Goal: Task Accomplishment & Management: Manage account settings

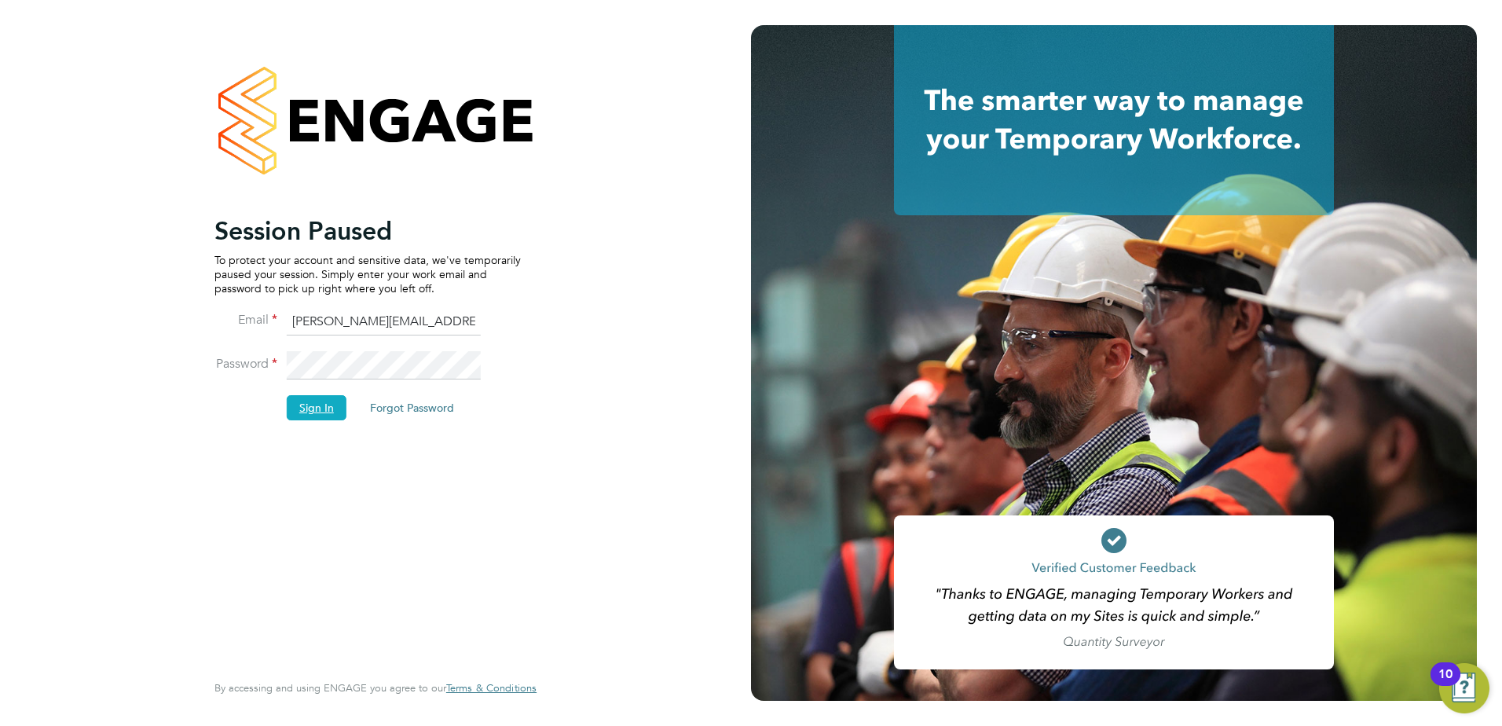
click at [299, 411] on button "Sign In" at bounding box center [317, 407] width 60 height 25
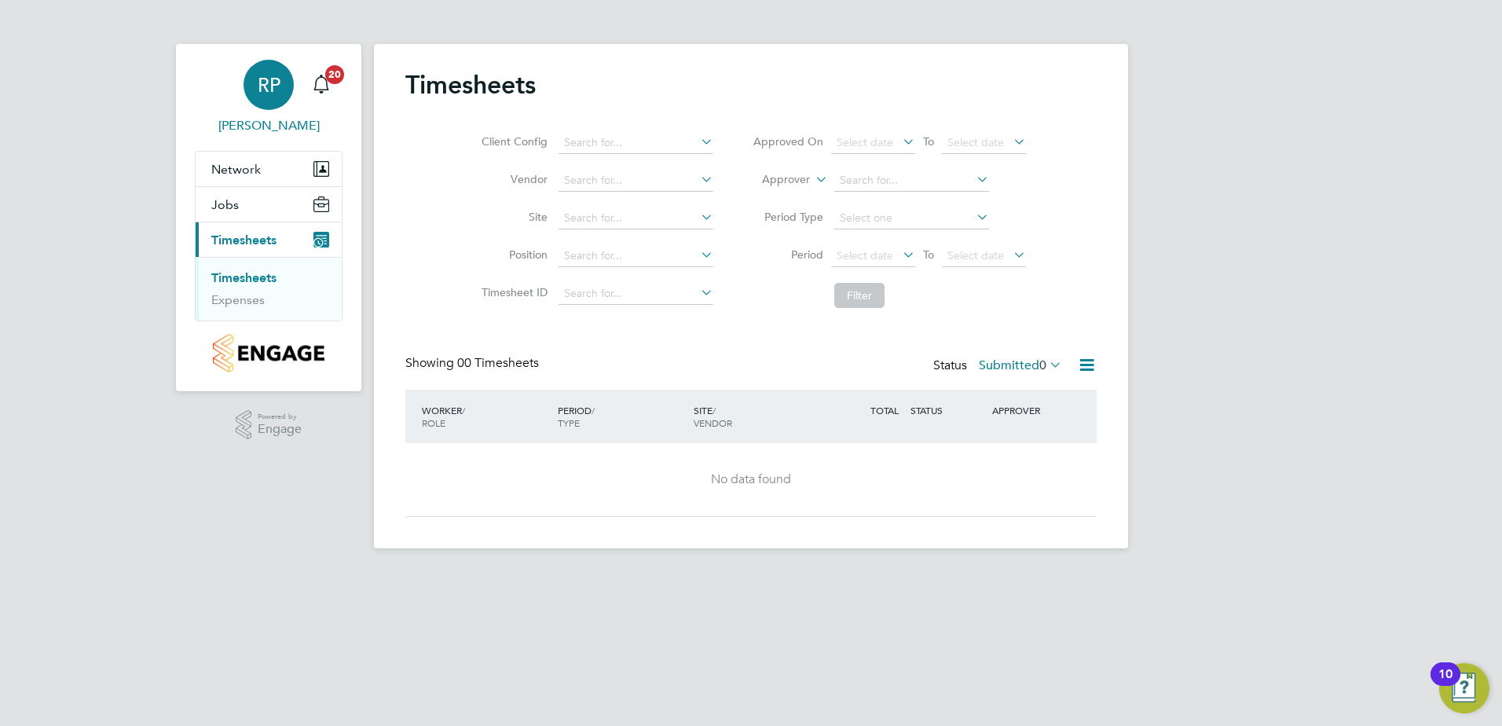
click at [280, 87] on span "RP" at bounding box center [269, 85] width 23 height 20
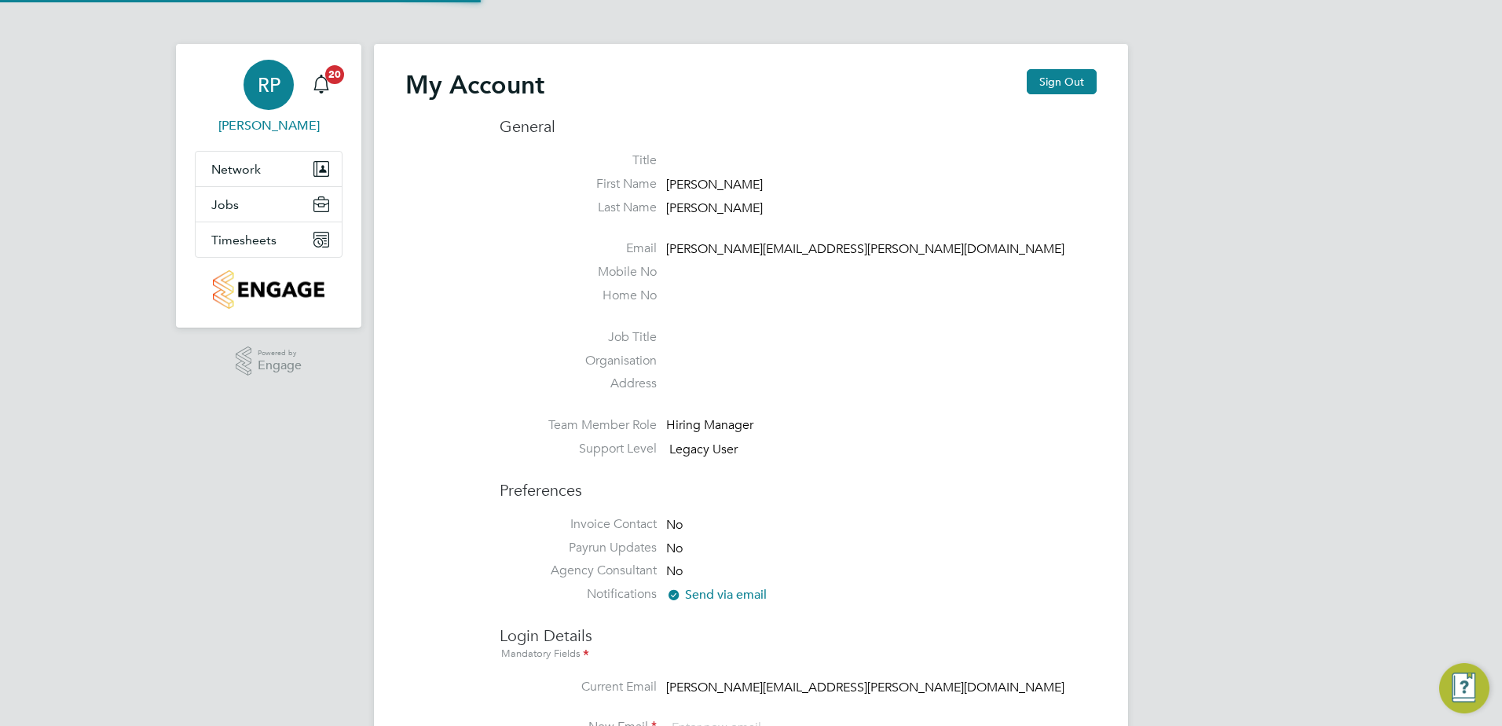
type input "[PERSON_NAME][EMAIL_ADDRESS][PERSON_NAME][DOMAIN_NAME]"
click at [1063, 88] on button "Sign Out" at bounding box center [1061, 81] width 70 height 25
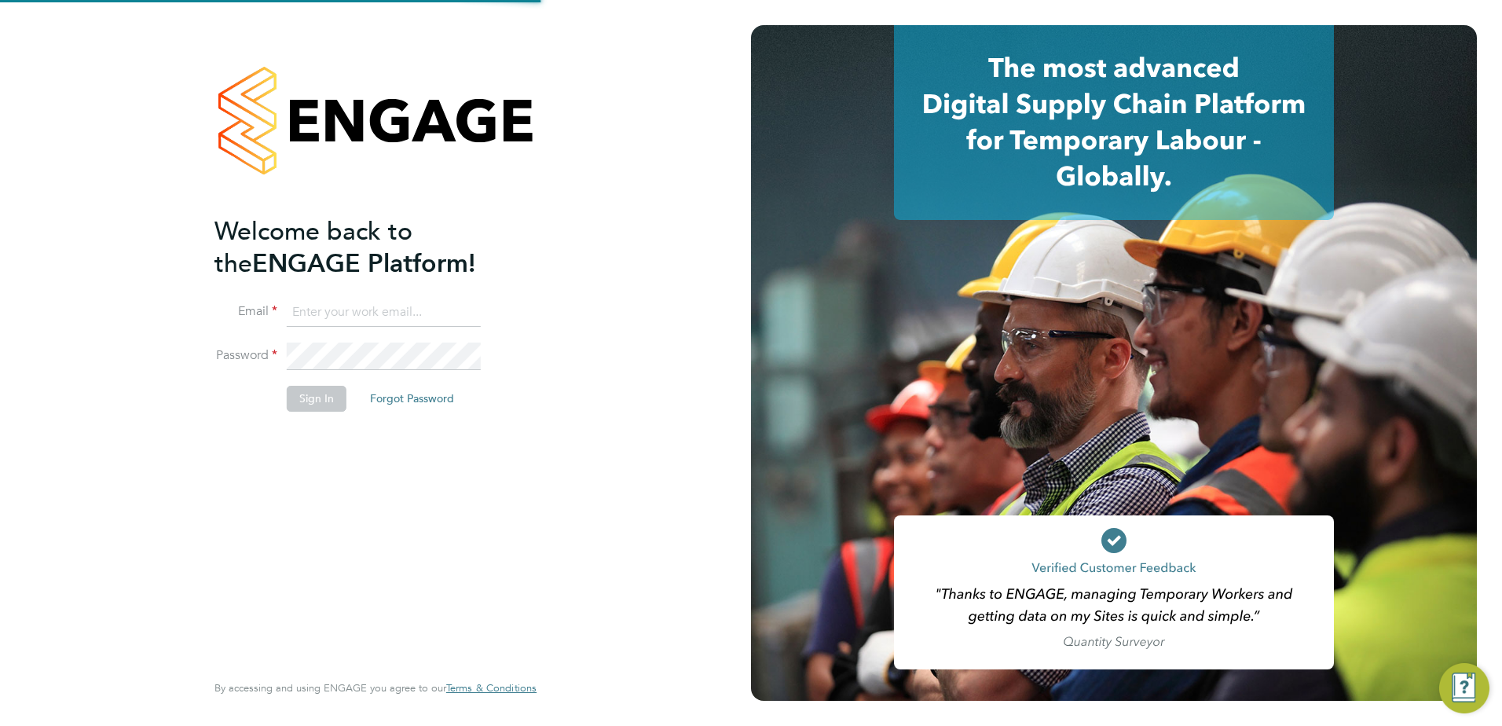
type input "[PERSON_NAME][EMAIL_ADDRESS][PERSON_NAME][DOMAIN_NAME]"
